Goal: Find specific page/section: Find specific page/section

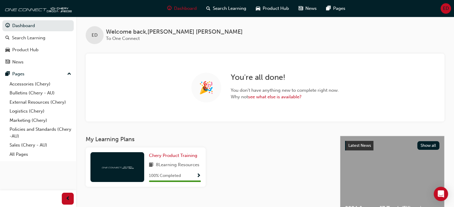
click at [30, 147] on link "Sales (Chery - AU)" at bounding box center [40, 145] width 66 height 9
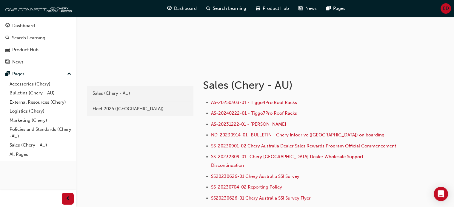
scroll to position [60, 0]
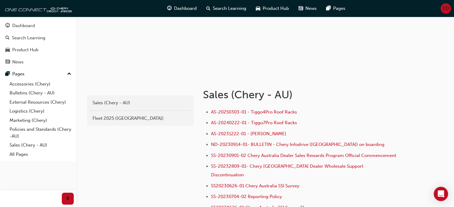
click at [115, 105] on div "Sales (Chery - AU)" at bounding box center [139, 103] width 95 height 7
click at [131, 124] on div "Sales (Chery - AU) Fleet 2025 (Chery)" at bounding box center [140, 110] width 106 height 30
click at [117, 118] on div "Fleet 2025 ([GEOGRAPHIC_DATA])" at bounding box center [139, 118] width 95 height 7
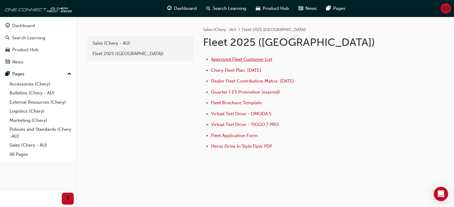
click at [267, 59] on span "Approved Fleet Customer List" at bounding box center [241, 59] width 61 height 5
